Goal: Task Accomplishment & Management: Contribute content

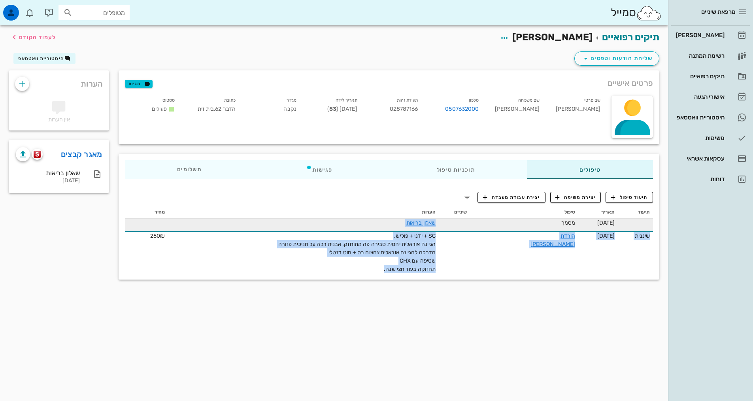
drag, startPoint x: 398, startPoint y: 268, endPoint x: 462, endPoint y: 230, distance: 74.3
click at [462, 230] on tbody "[DATE] מסמך שאלון בריאות שיננית [DATE] הורדת [PERSON_NAME] SC + ידני + פוליש. ה…" at bounding box center [389, 245] width 528 height 55
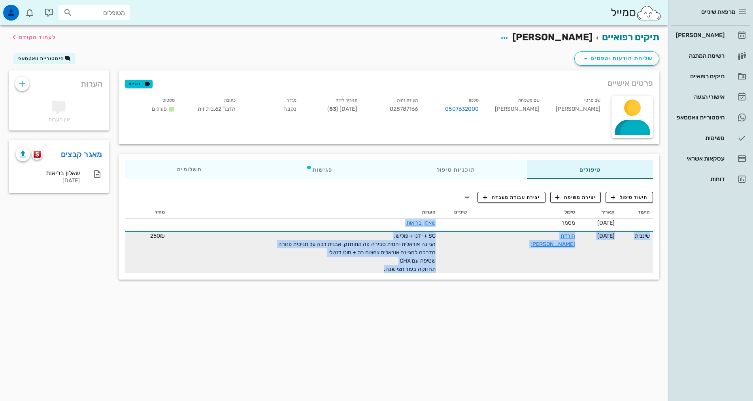
click at [433, 249] on span "SC + ידני + פוליש. הגיינה אוראלית יחסית סבירה פה מתוחזק, אבנית רבה על חניכית פז…" at bounding box center [356, 252] width 157 height 40
drag, startPoint x: 426, startPoint y: 263, endPoint x: 459, endPoint y: 235, distance: 43.4
click at [439, 235] on td "SC + ידני + פוליש. הגיינה אוראלית יחסית סבירה פה מתוחזק, אבנית רבה על חניכית פז…" at bounding box center [303, 252] width 271 height 42
copy span "SC + ידני + פוליש. הגיינה אוראלית יחסית סבירה פה מתוחזק, אבנית רבה על חניכית פז…"
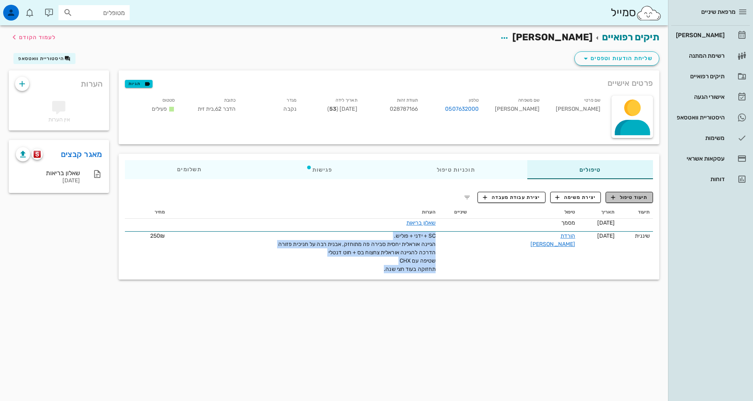
click at [626, 198] on span "תיעוד טיפול" at bounding box center [629, 197] width 37 height 7
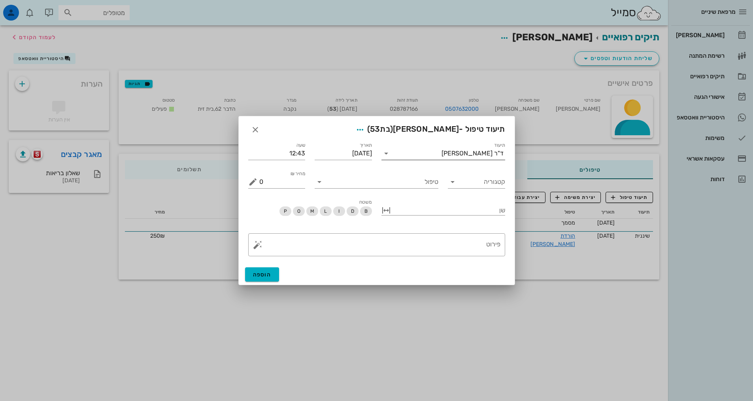
click at [481, 159] on div "ד"ר [PERSON_NAME]" at bounding box center [448, 153] width 113 height 13
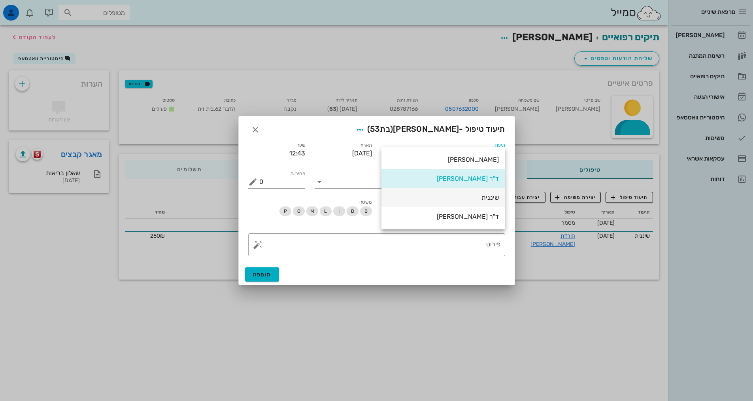
click at [495, 199] on div "שיננית" at bounding box center [443, 198] width 111 height 8
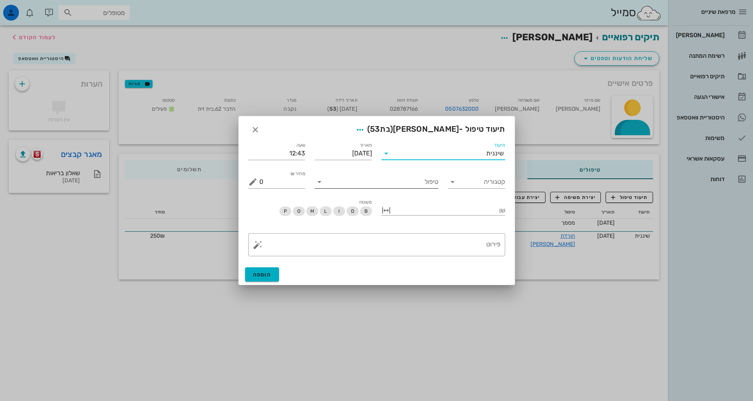
click at [422, 186] on input "טיפול" at bounding box center [382, 181] width 113 height 13
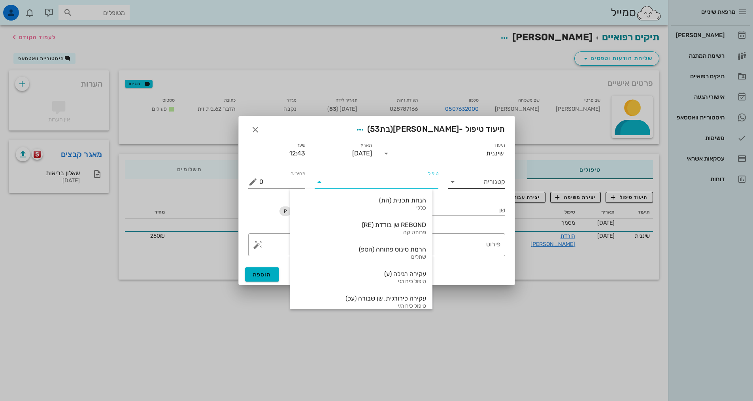
click at [484, 185] on input "קטגוריה" at bounding box center [482, 181] width 45 height 13
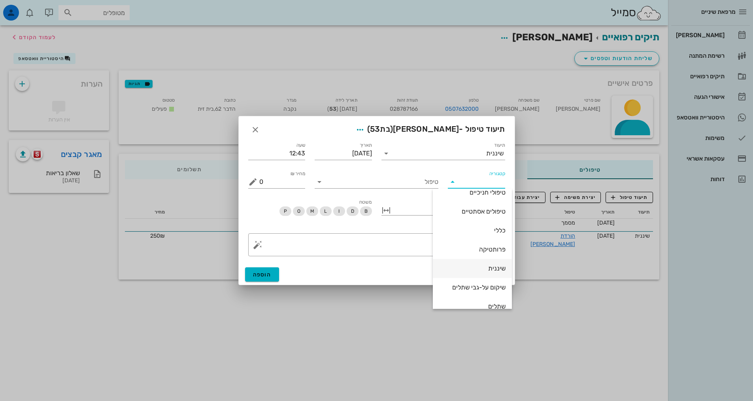
scroll to position [76, 0]
click at [493, 256] on div "שיננית" at bounding box center [472, 258] width 66 height 8
type input "שיננית"
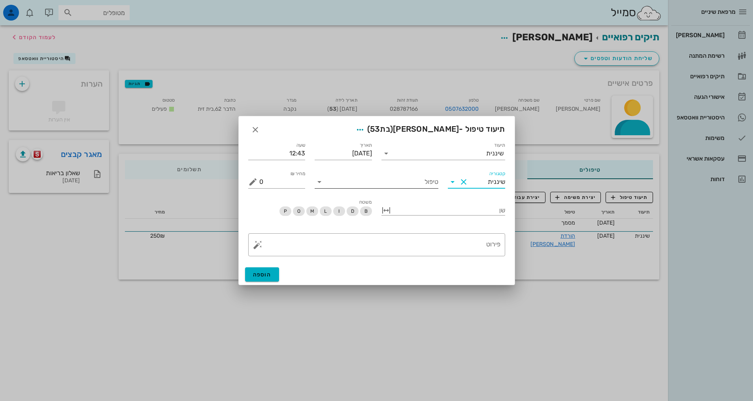
click at [434, 182] on input "טיפול" at bounding box center [382, 181] width 113 height 13
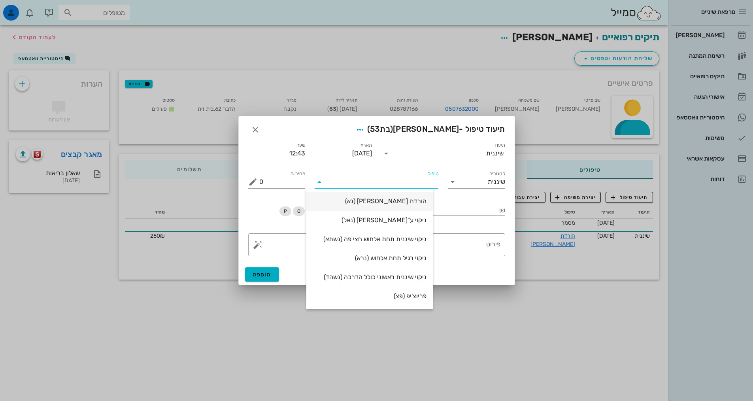
click at [426, 197] on div "הורדת [PERSON_NAME] (נא)" at bounding box center [370, 201] width 114 height 8
type input "250"
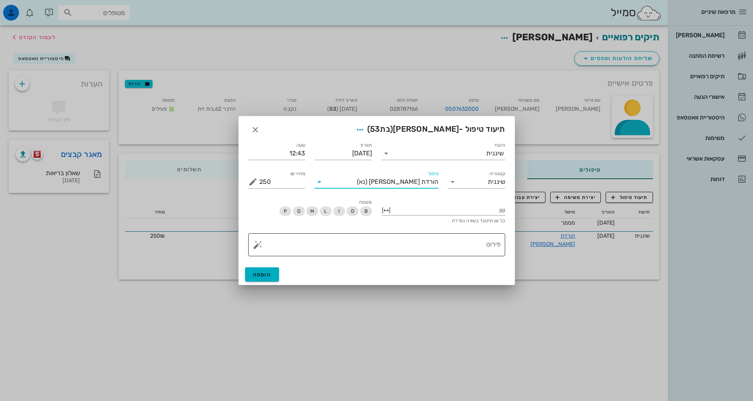
click at [456, 241] on textarea "פירוט" at bounding box center [379, 246] width 241 height 19
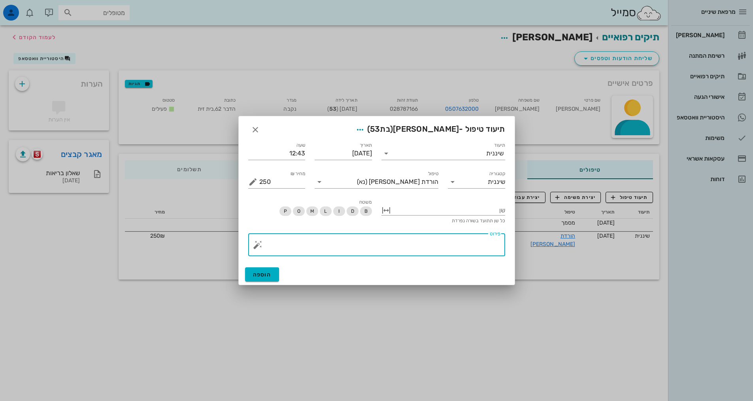
paste textarea "SC + ידני + פוליש. הגיינה אוראלית יחסית סבירה פה מתוחזק, אבנית רבה על חניכית פז…"
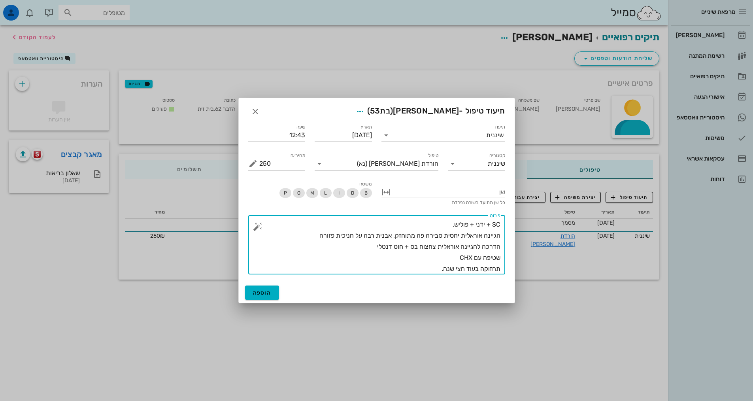
drag, startPoint x: 395, startPoint y: 236, endPoint x: 512, endPoint y: 230, distance: 117.5
click at [512, 230] on div "תיעוד שיננית תאריך [DATE] שעה 12:43 קטגוריה שיננית טיפול הורדת [PERSON_NAME] (נ…" at bounding box center [377, 200] width 276 height 164
drag, startPoint x: 335, startPoint y: 245, endPoint x: 352, endPoint y: 240, distance: 18.5
click at [344, 242] on textarea "SC + ידני + פוליש. הגיינה אוראלית יחסית סבירה פה מתוחזק, אבנית רבה על חניכית פז…" at bounding box center [379, 246] width 241 height 55
drag, startPoint x: 397, startPoint y: 234, endPoint x: 474, endPoint y: 235, distance: 77.4
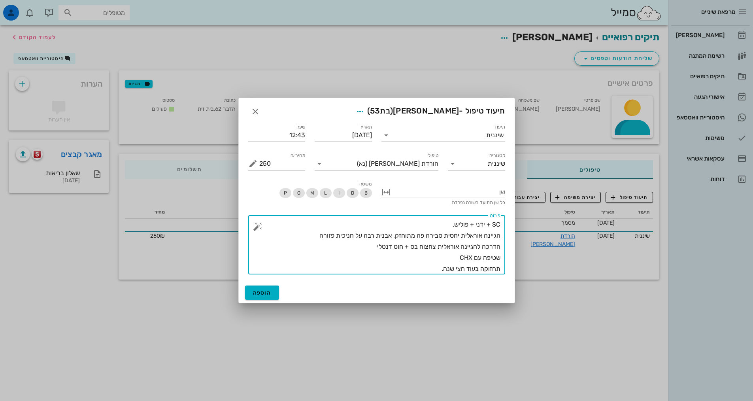
click at [474, 235] on textarea "SC + ידני + פוליש. הגיינה אוראלית יחסית סבירה פה מתוחזק, אבנית רבה על חניכית פז…" at bounding box center [379, 246] width 241 height 55
drag, startPoint x: 395, startPoint y: 237, endPoint x: 501, endPoint y: 236, distance: 105.9
click at [501, 236] on div "​ פירוט SC + ידני + פוליש. הגיינה אוראלית יחסית סבירה פה מתוחזק, אבנית רבה על ח…" at bounding box center [376, 244] width 257 height 59
type textarea "SC + ידני + פוליש. OH בינונית, חניכיים מעט מודלקות. אבנית רבה על חניכית פזורה ה…"
click at [262, 296] on button "הוספה" at bounding box center [262, 292] width 34 height 14
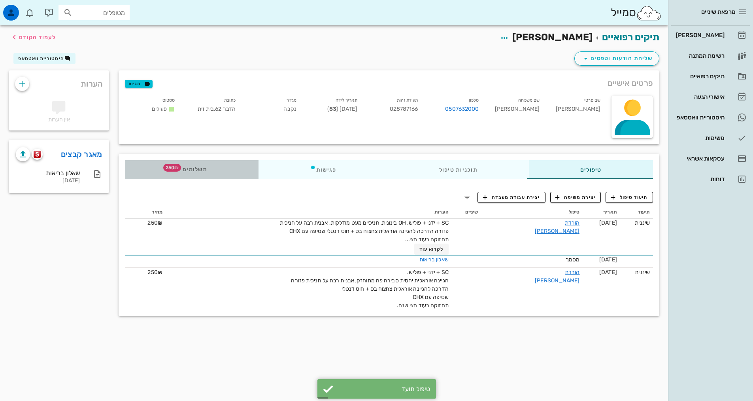
click at [198, 170] on span "תשלומים 250₪" at bounding box center [191, 170] width 31 height 6
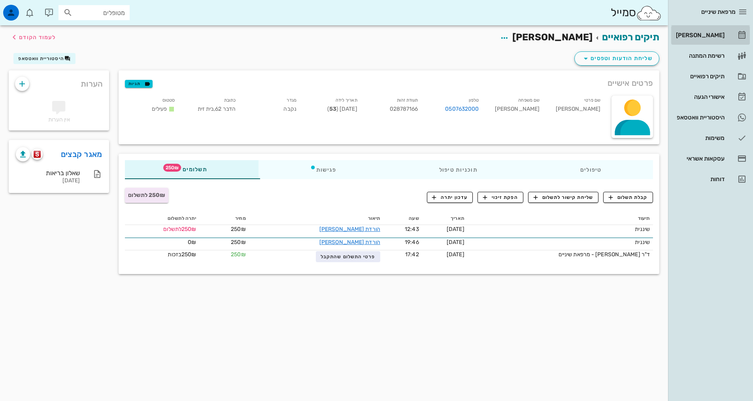
click at [712, 39] on div "[PERSON_NAME]" at bounding box center [699, 35] width 50 height 13
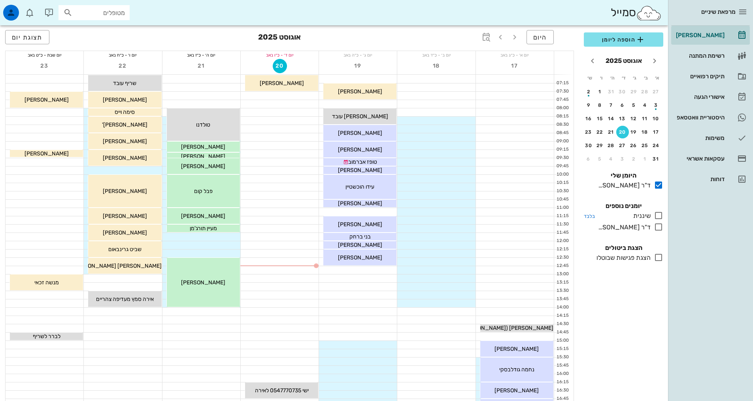
click at [659, 217] on icon at bounding box center [657, 215] width 9 height 9
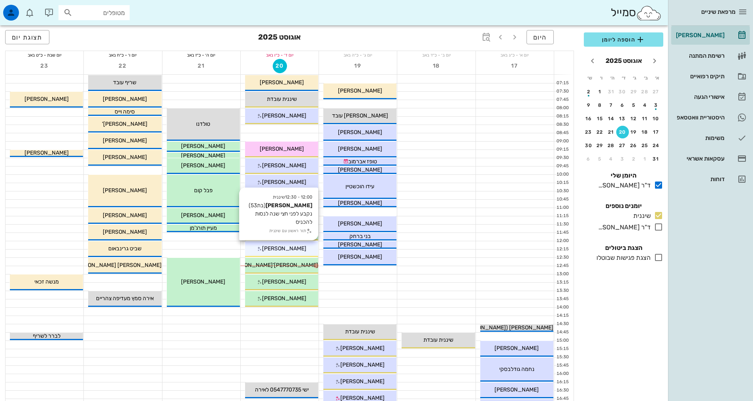
click at [303, 250] on div "[PERSON_NAME]" at bounding box center [281, 248] width 73 height 8
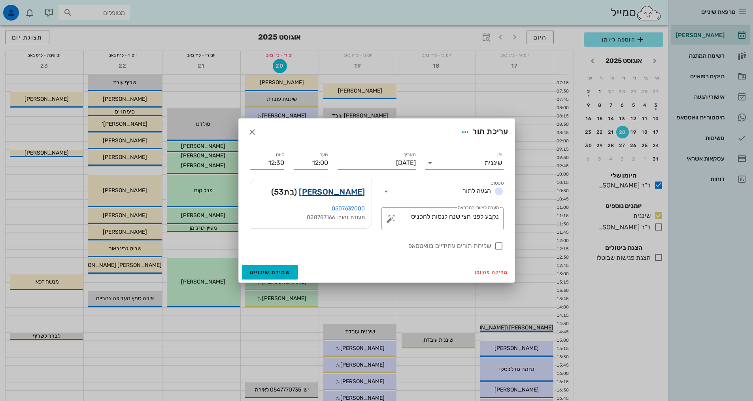
click at [343, 190] on link "[PERSON_NAME]" at bounding box center [332, 191] width 66 height 13
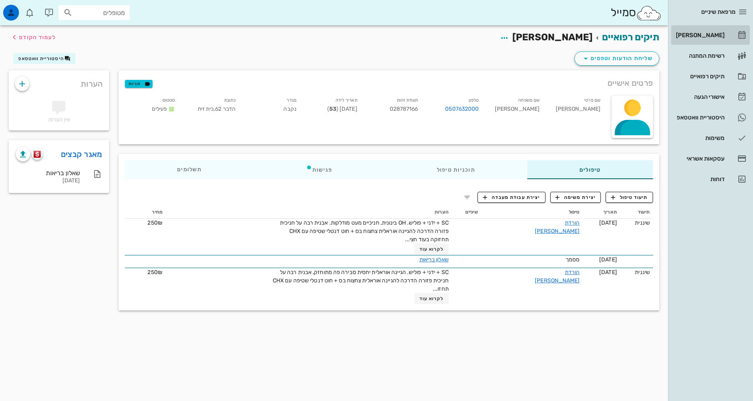
click at [698, 32] on div "[PERSON_NAME]" at bounding box center [699, 35] width 50 height 6
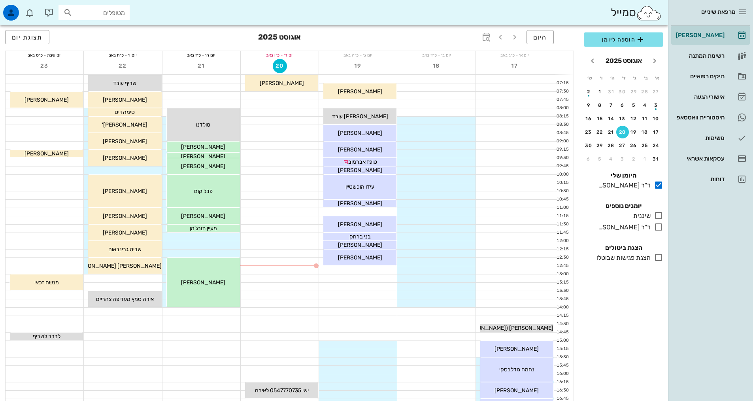
click at [659, 217] on icon at bounding box center [657, 215] width 9 height 9
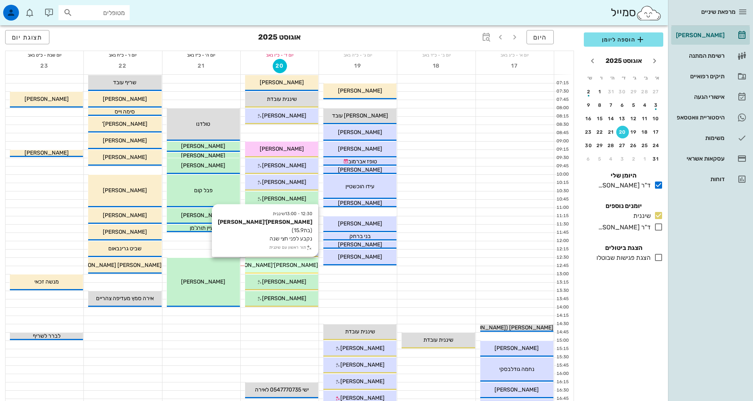
click at [289, 267] on span "[PERSON_NAME]'[PERSON_NAME]" at bounding box center [273, 265] width 90 height 7
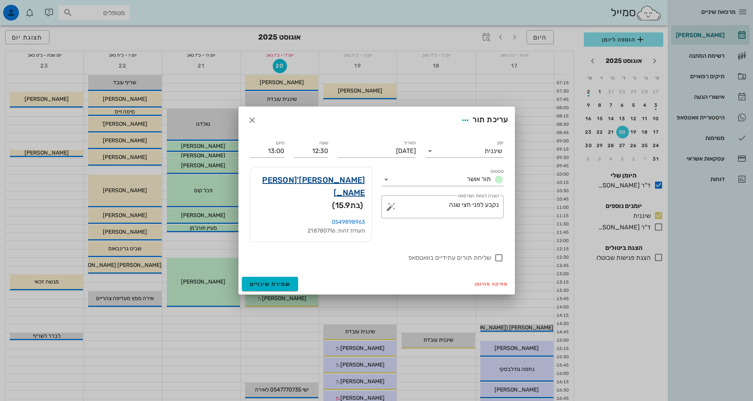
click at [342, 195] on link "[PERSON_NAME]'[PERSON_NAME]" at bounding box center [310, 185] width 109 height 25
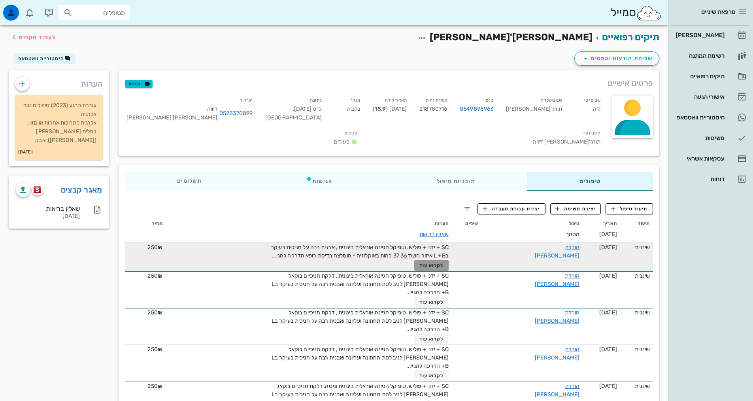
click at [444, 262] on span "לקרוא עוד" at bounding box center [431, 265] width 24 height 6
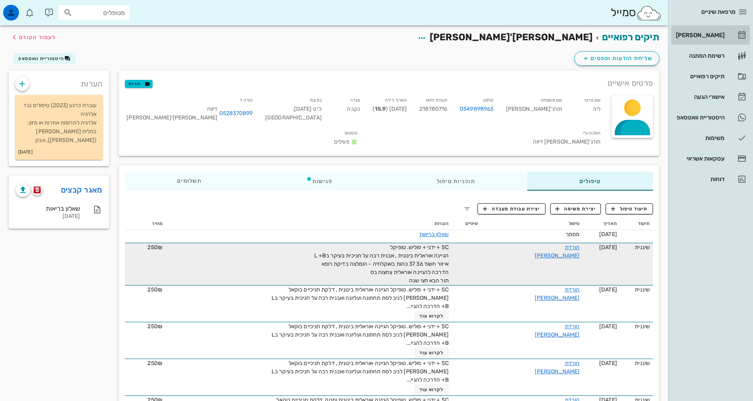
click at [719, 35] on div "[PERSON_NAME]" at bounding box center [699, 35] width 50 height 6
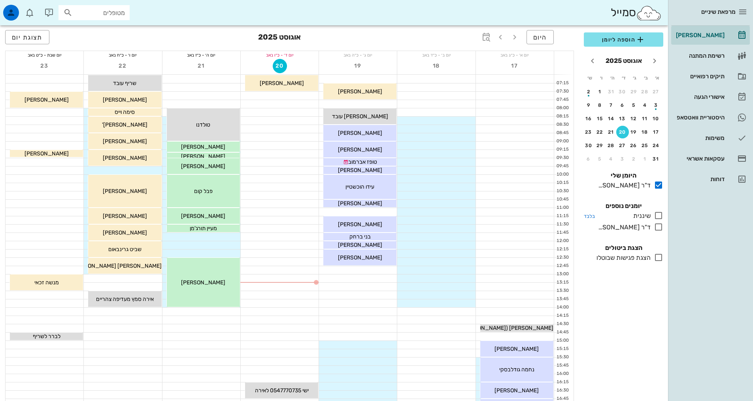
click at [658, 216] on icon at bounding box center [657, 215] width 9 height 9
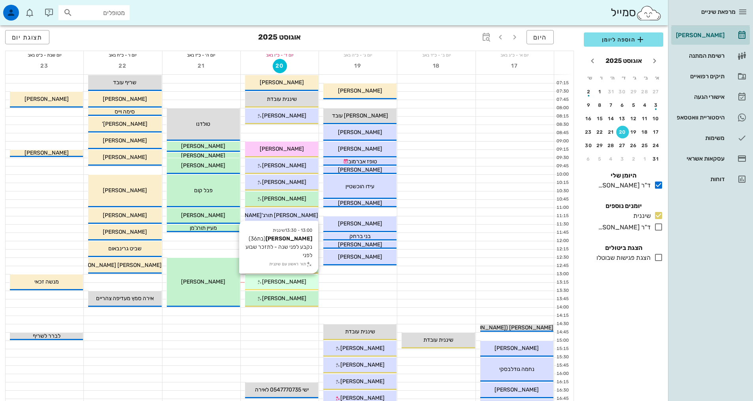
click at [300, 282] on div "[PERSON_NAME]" at bounding box center [281, 281] width 73 height 8
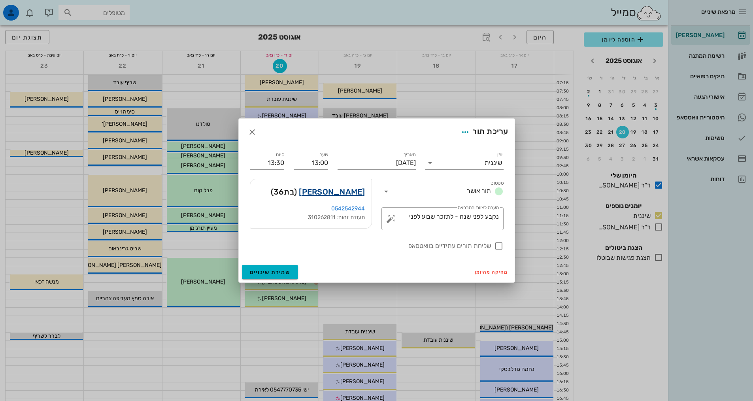
click at [354, 194] on link "[PERSON_NAME]" at bounding box center [332, 191] width 66 height 13
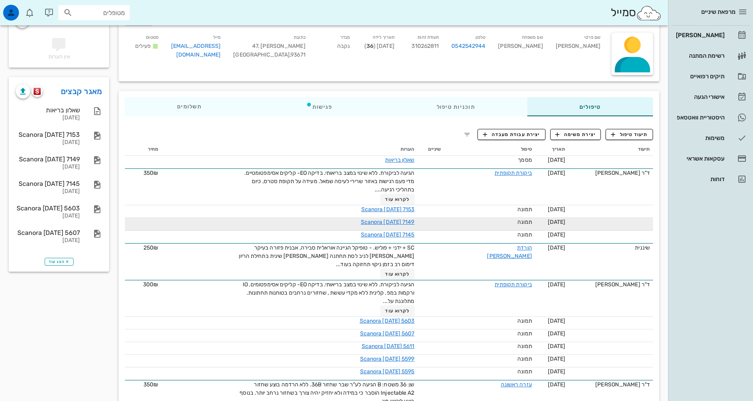
scroll to position [119, 0]
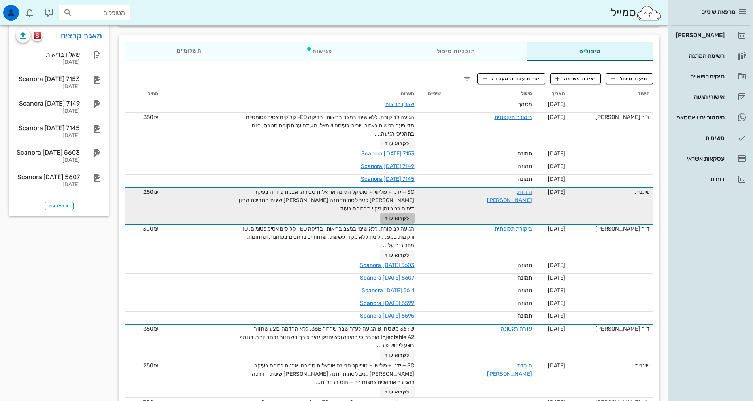
click at [409, 215] on span "לקרוא עוד" at bounding box center [397, 218] width 24 height 6
